Goal: Task Accomplishment & Management: Manage account settings

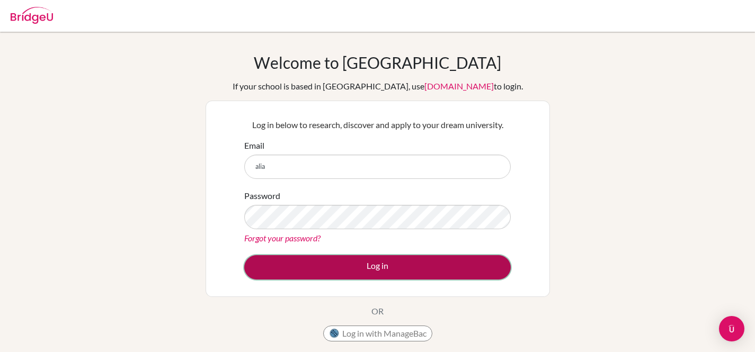
click at [439, 263] on button "Log in" at bounding box center [377, 267] width 267 height 24
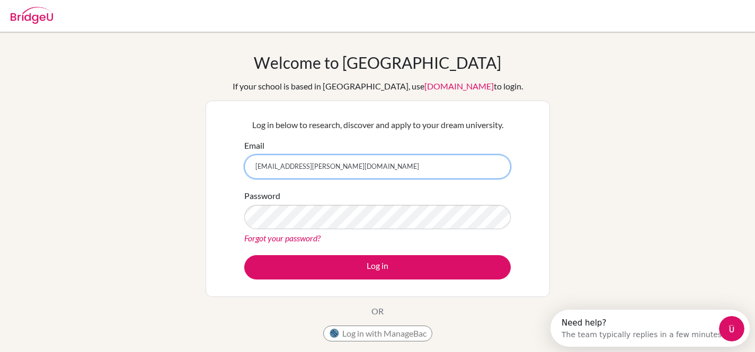
type input "[EMAIL_ADDRESS][PERSON_NAME][DOMAIN_NAME]"
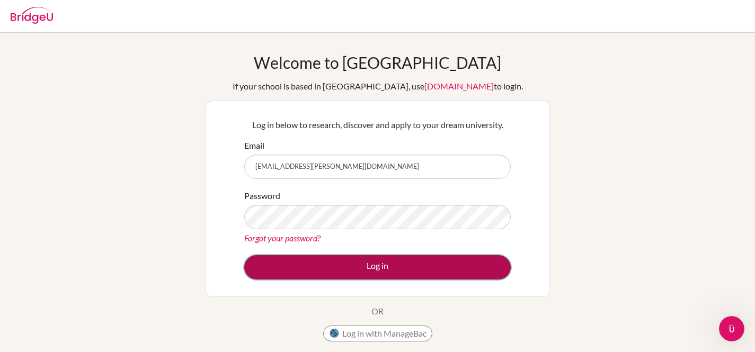
click at [262, 271] on button "Log in" at bounding box center [377, 267] width 267 height 24
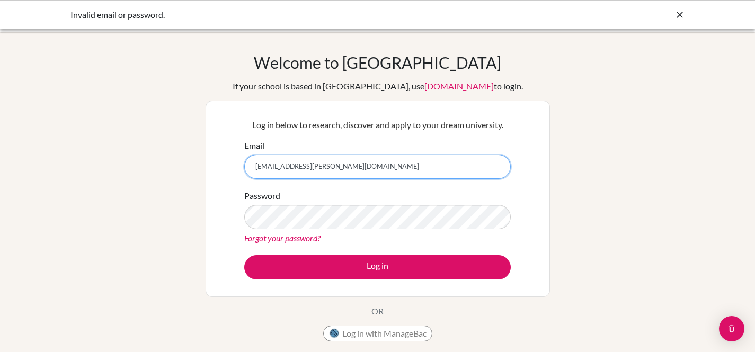
click at [327, 169] on input "[EMAIL_ADDRESS][PERSON_NAME][DOMAIN_NAME]" at bounding box center [377, 167] width 267 height 24
click at [598, 189] on div "Welcome to BridgeU If your school is based in China, use app.bridge-u.com.cn to…" at bounding box center [377, 226] width 755 height 347
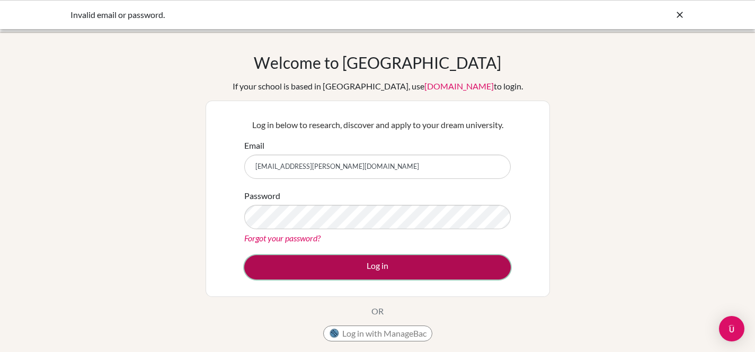
click at [395, 267] on button "Log in" at bounding box center [377, 267] width 267 height 24
